Goal: Transaction & Acquisition: Purchase product/service

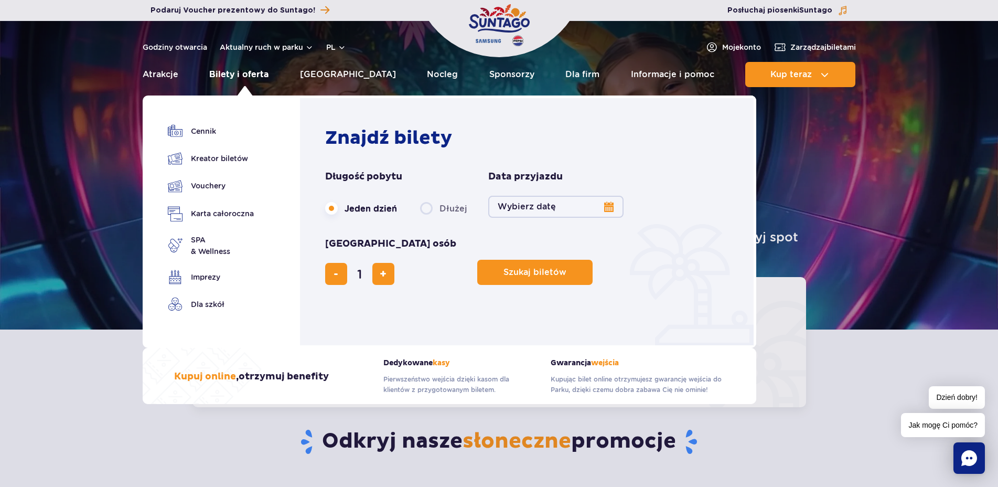
click at [269, 74] on link "Bilety i oferta" at bounding box center [238, 74] width 59 height 25
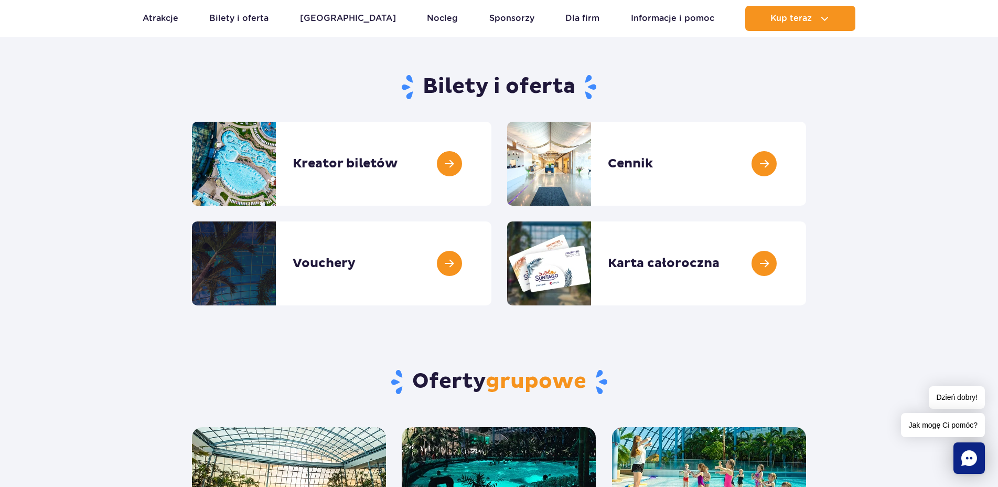
scroll to position [54, 0]
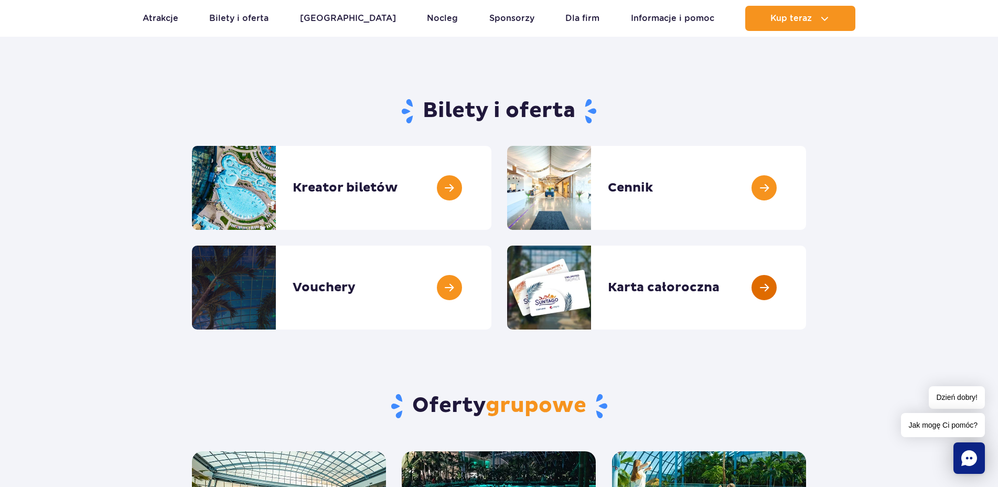
click at [806, 322] on link at bounding box center [806, 287] width 0 height 84
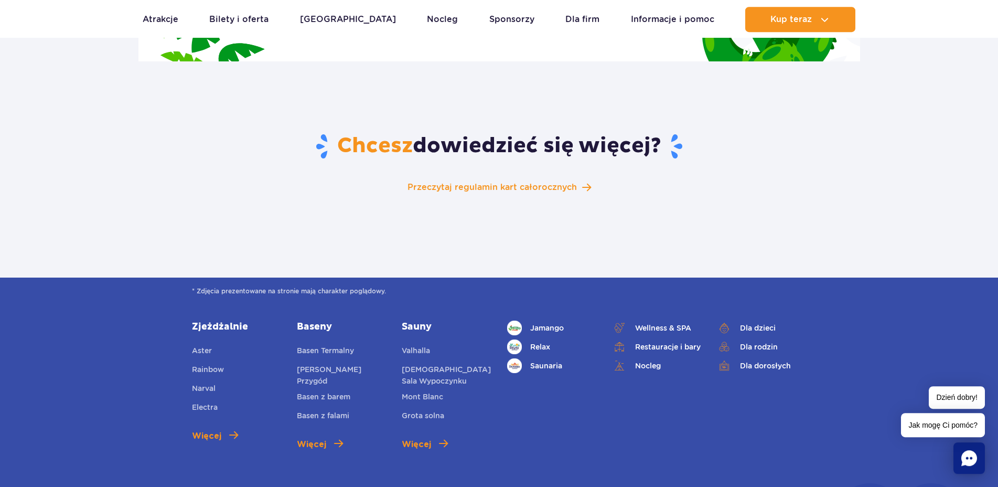
scroll to position [1766, 0]
